Goal: Task Accomplishment & Management: Use online tool/utility

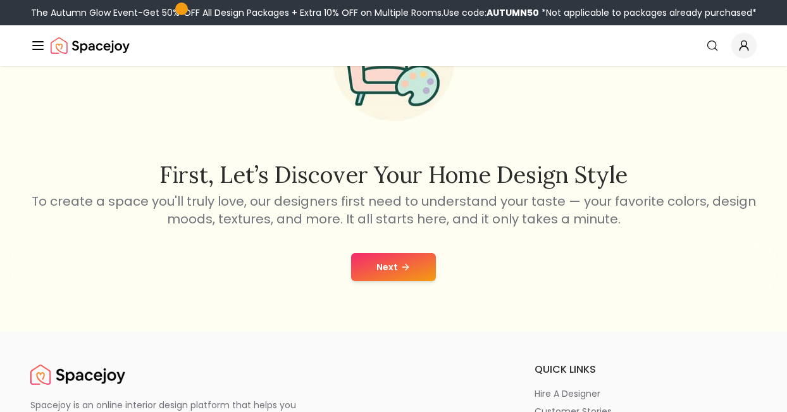
click at [414, 265] on button "Next" at bounding box center [393, 267] width 85 height 28
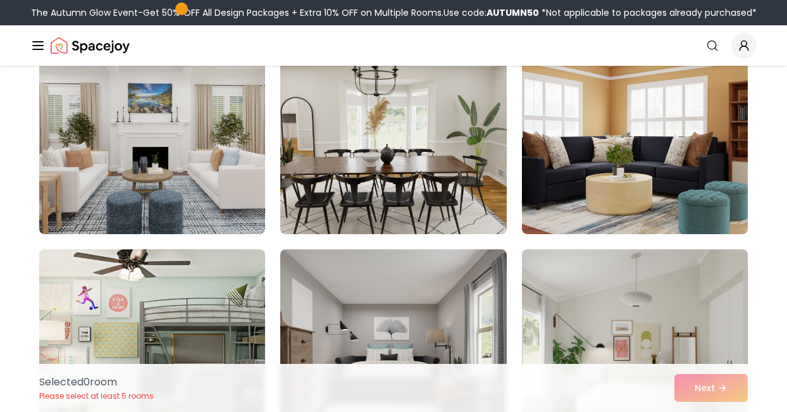
scroll to position [569, 0]
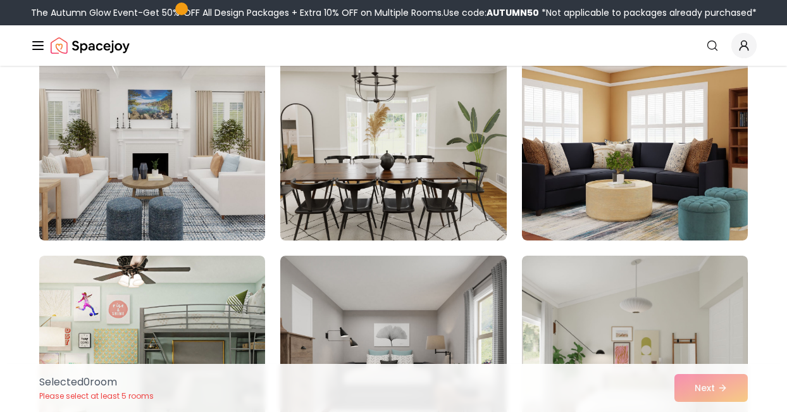
click at [487, 187] on img at bounding box center [393, 139] width 237 height 213
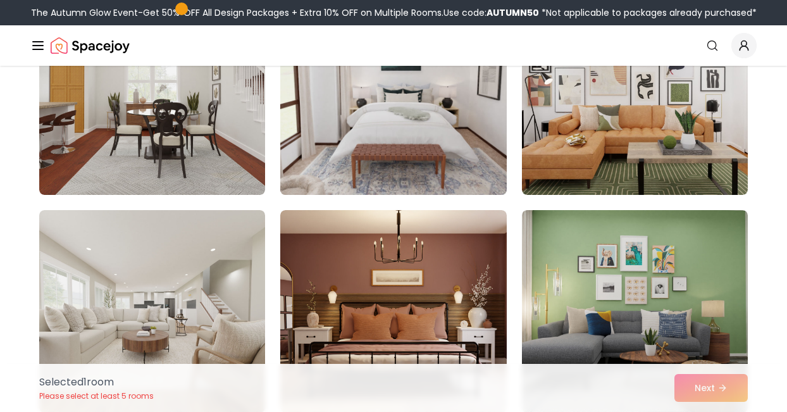
scroll to position [127, 0]
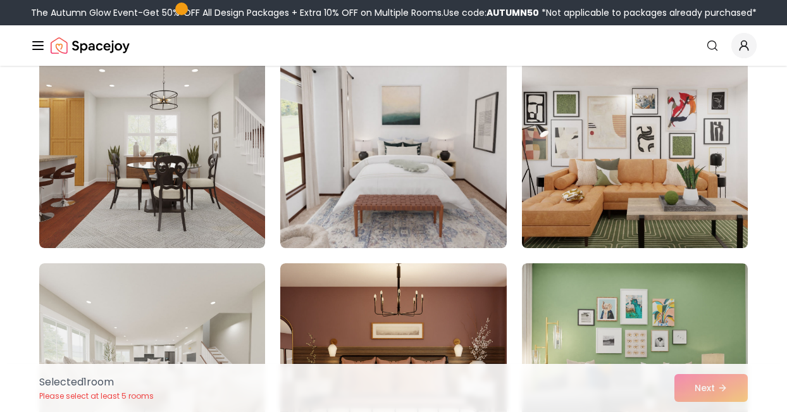
click at [646, 205] on img at bounding box center [634, 146] width 237 height 213
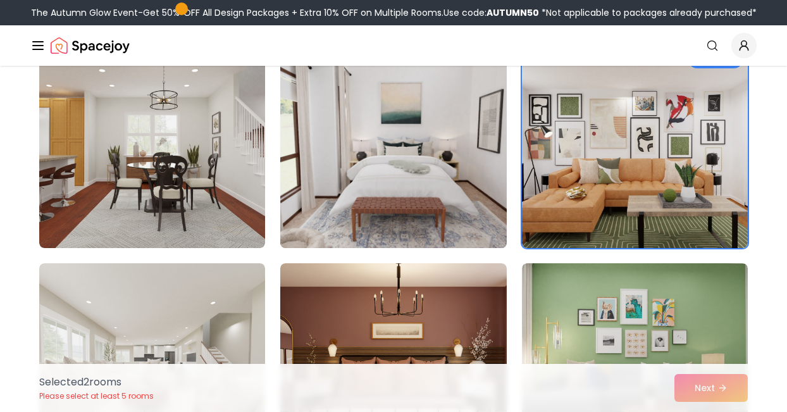
click at [414, 161] on img at bounding box center [393, 146] width 237 height 213
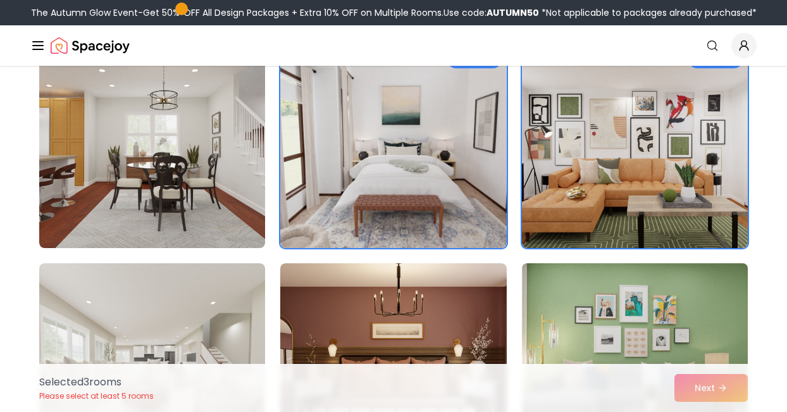
click at [626, 317] on img at bounding box center [634, 364] width 237 height 213
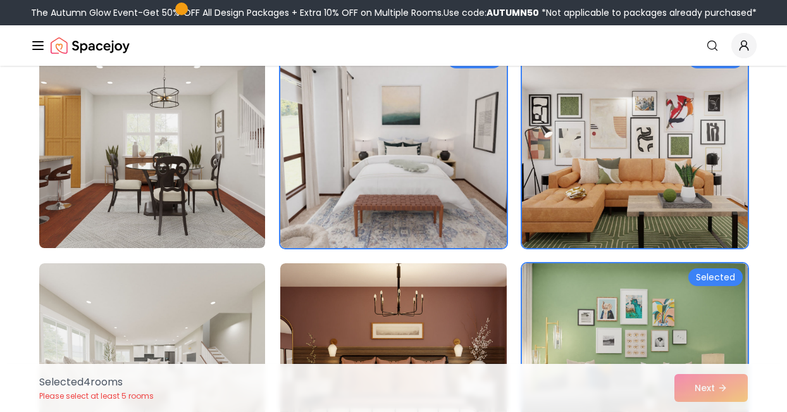
click at [125, 144] on img at bounding box center [152, 146] width 237 height 213
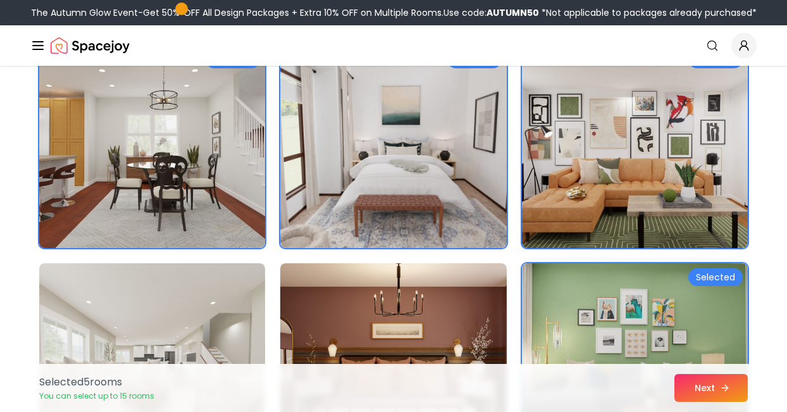
click at [728, 390] on icon at bounding box center [725, 388] width 10 height 10
